Goal: Check status: Check status

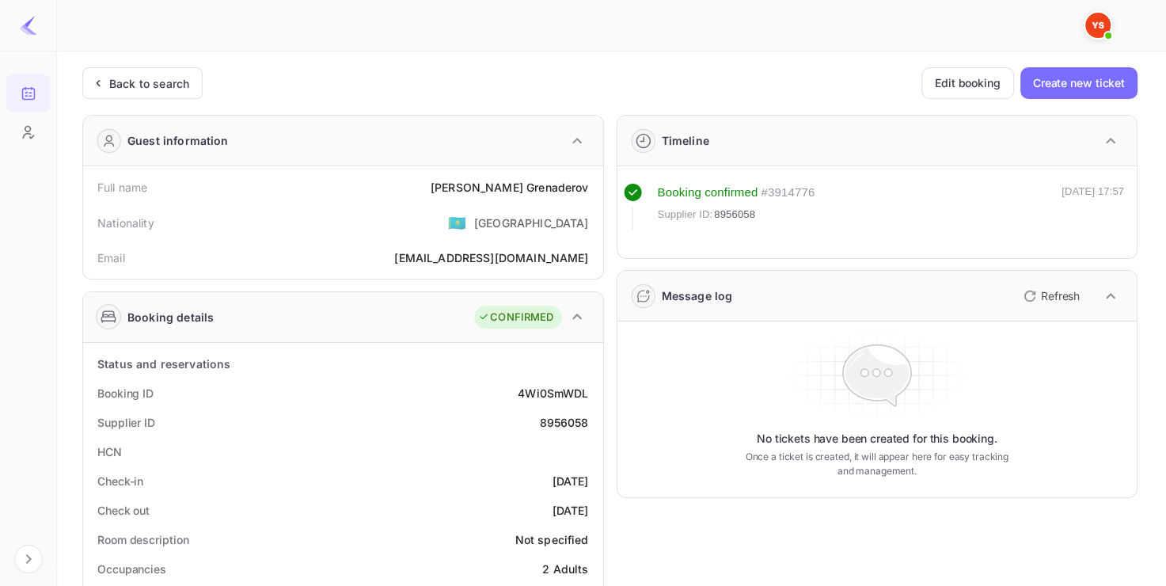
click at [177, 89] on div "Back to search" at bounding box center [149, 83] width 80 height 17
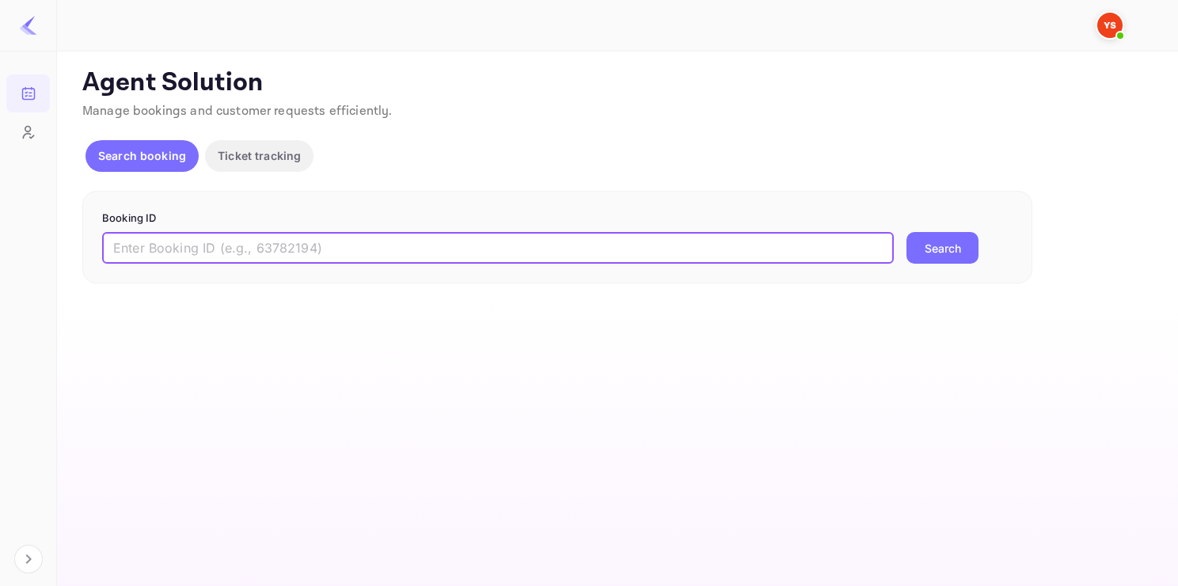
click at [385, 242] on input "text" at bounding box center [498, 248] width 792 height 32
paste input "9349171"
type input "9349171"
click at [906, 232] on button "Search" at bounding box center [942, 248] width 72 height 32
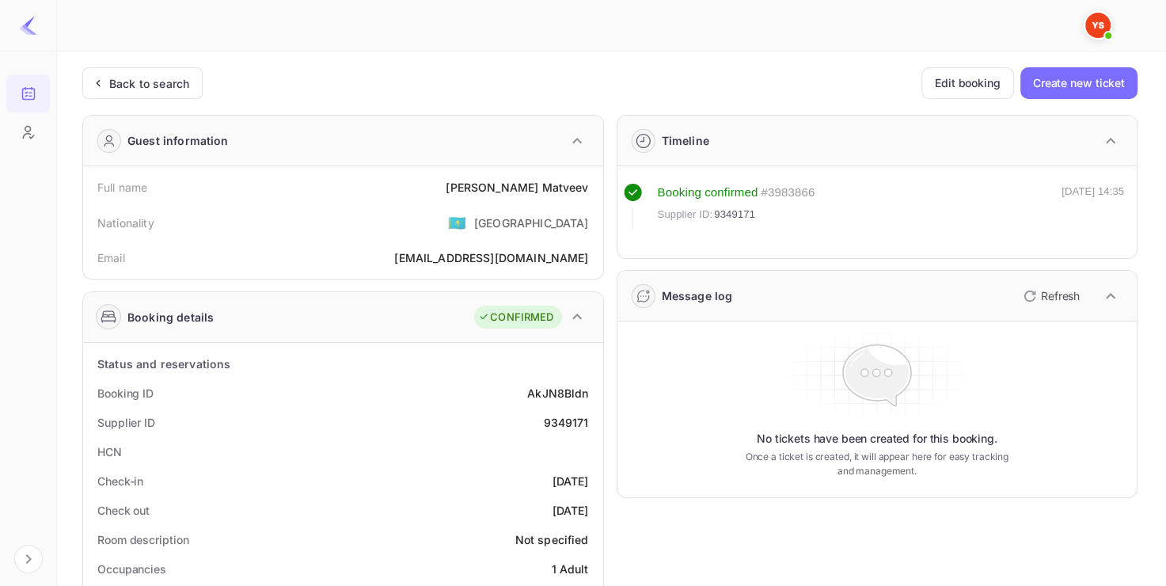
click at [553, 419] on div "9349171" at bounding box center [565, 422] width 45 height 17
copy div "9349171"
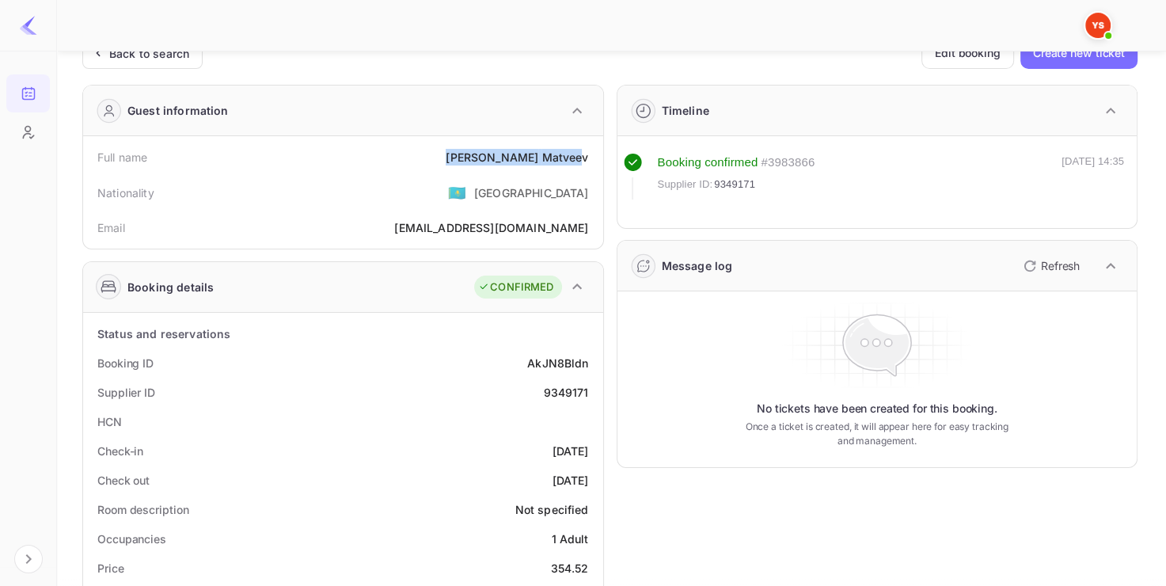
drag, startPoint x: 499, startPoint y: 150, endPoint x: 583, endPoint y: 152, distance: 84.7
click at [584, 152] on div "Full name [PERSON_NAME]" at bounding box center [342, 156] width 507 height 29
copy div "[PERSON_NAME]"
click at [584, 152] on div "[PERSON_NAME]" at bounding box center [517, 157] width 142 height 17
drag, startPoint x: 589, startPoint y: 155, endPoint x: 489, endPoint y: 155, distance: 99.7
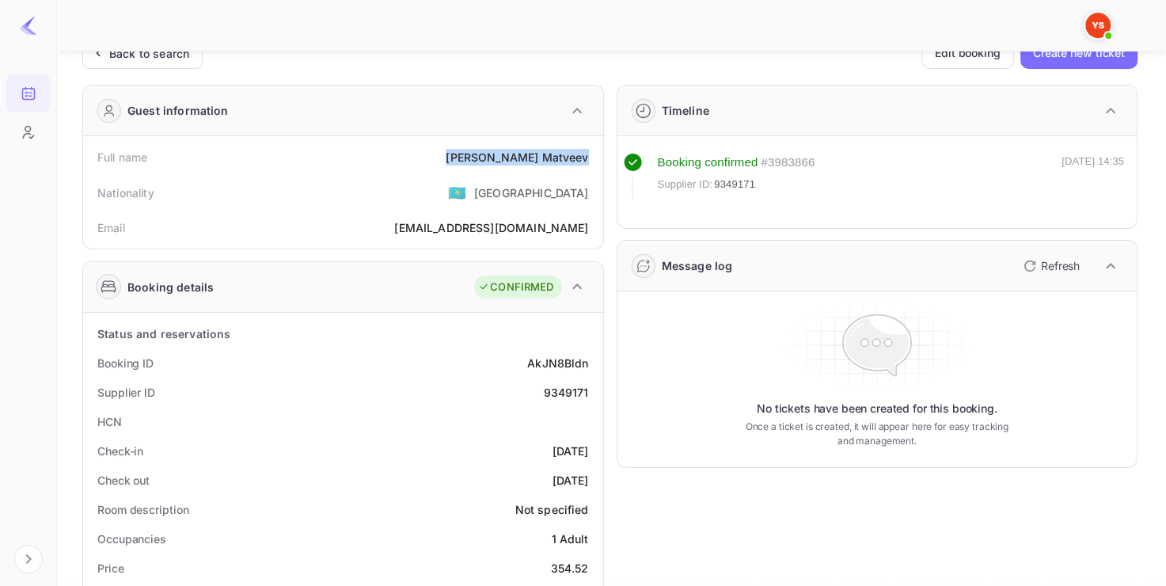
click at [489, 155] on div "Full name [PERSON_NAME]" at bounding box center [342, 156] width 507 height 29
copy div "[PERSON_NAME]"
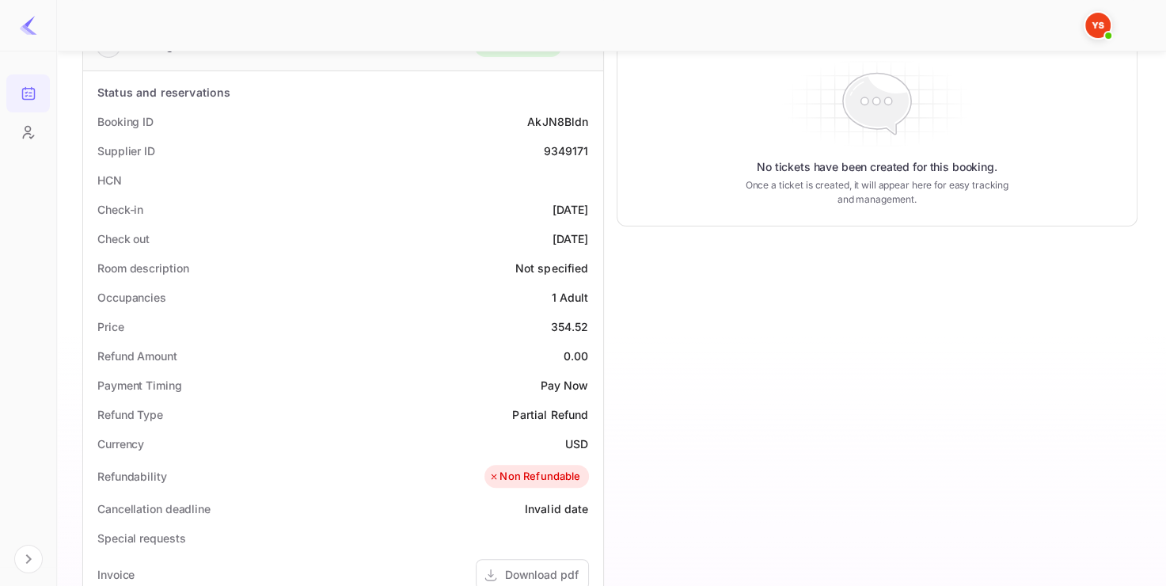
scroll to position [274, 0]
drag, startPoint x: 551, startPoint y: 323, endPoint x: 589, endPoint y: 323, distance: 38.0
click at [590, 323] on div "Price 354.52" at bounding box center [342, 324] width 507 height 29
copy div "354.52"
